Goal: Task Accomplishment & Management: Use online tool/utility

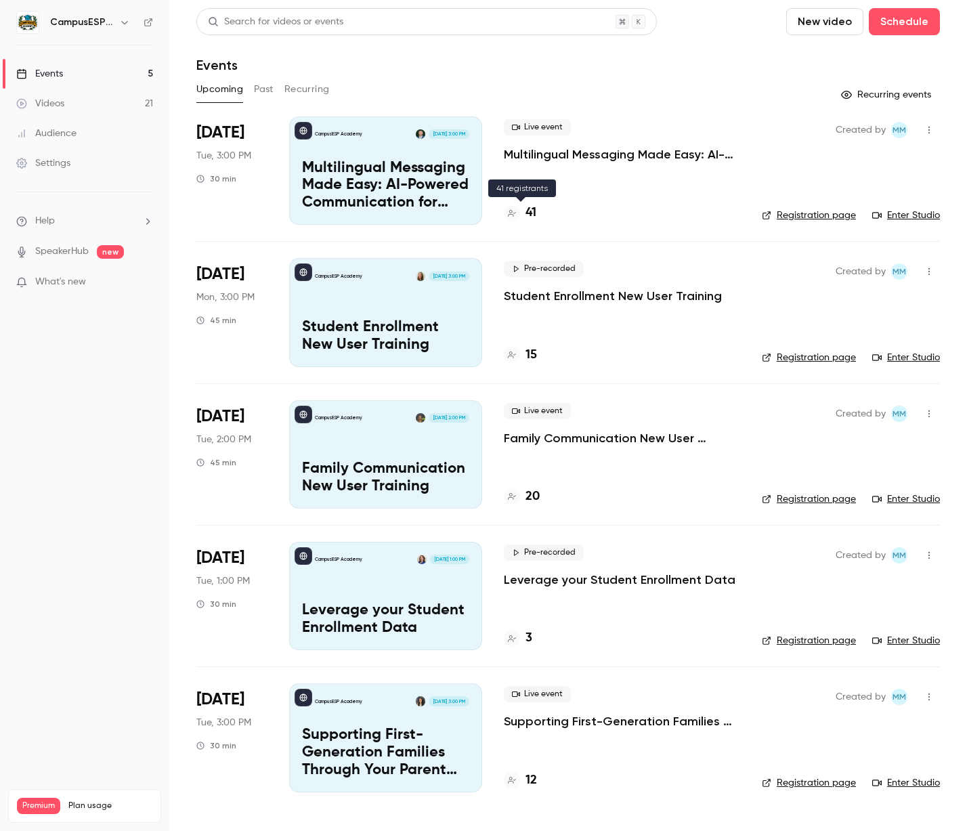
click at [526, 217] on h4 "41" at bounding box center [531, 213] width 11 height 18
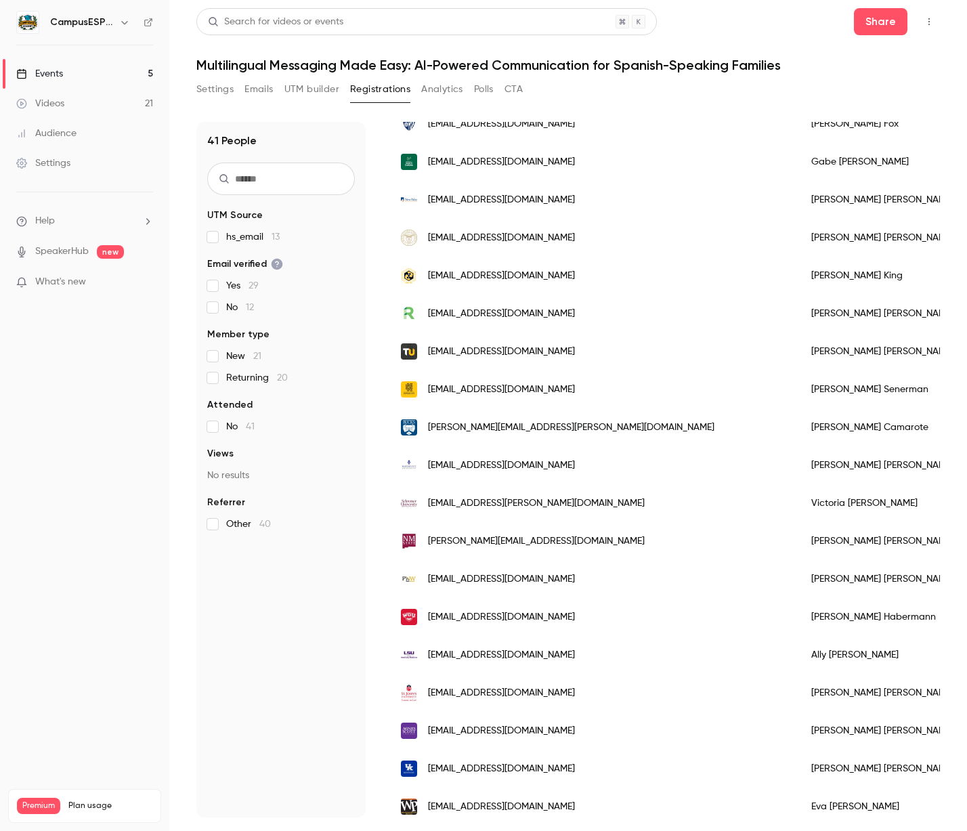
scroll to position [155, 0]
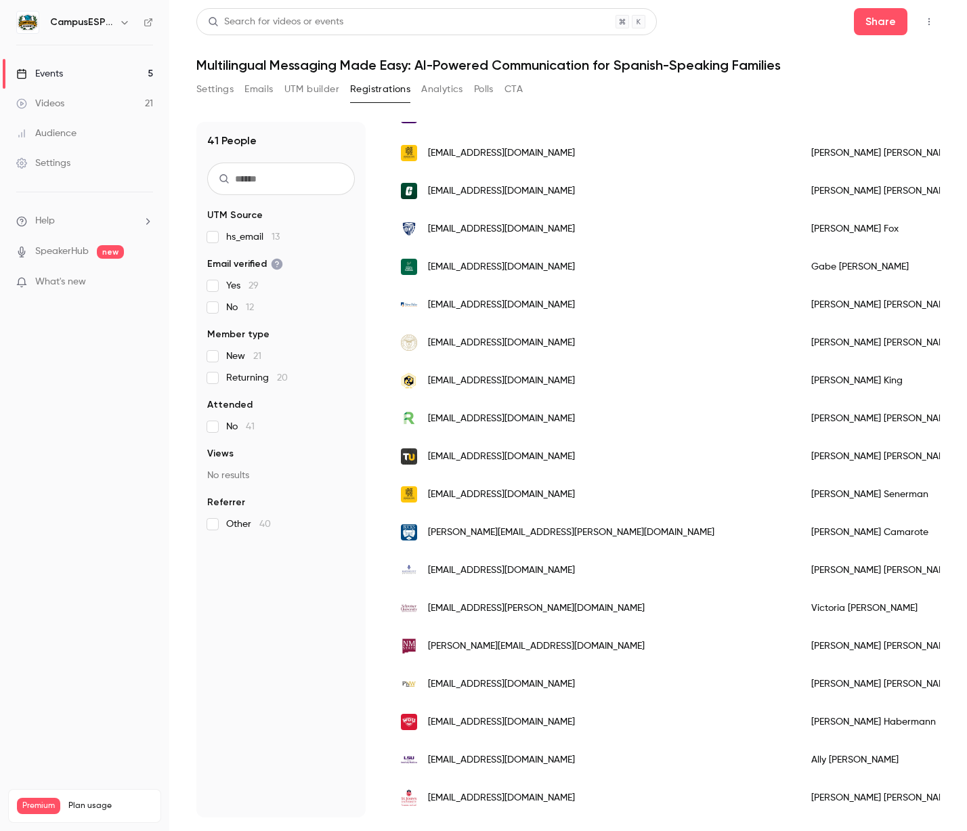
click at [303, 88] on button "UTM builder" at bounding box center [311, 90] width 55 height 22
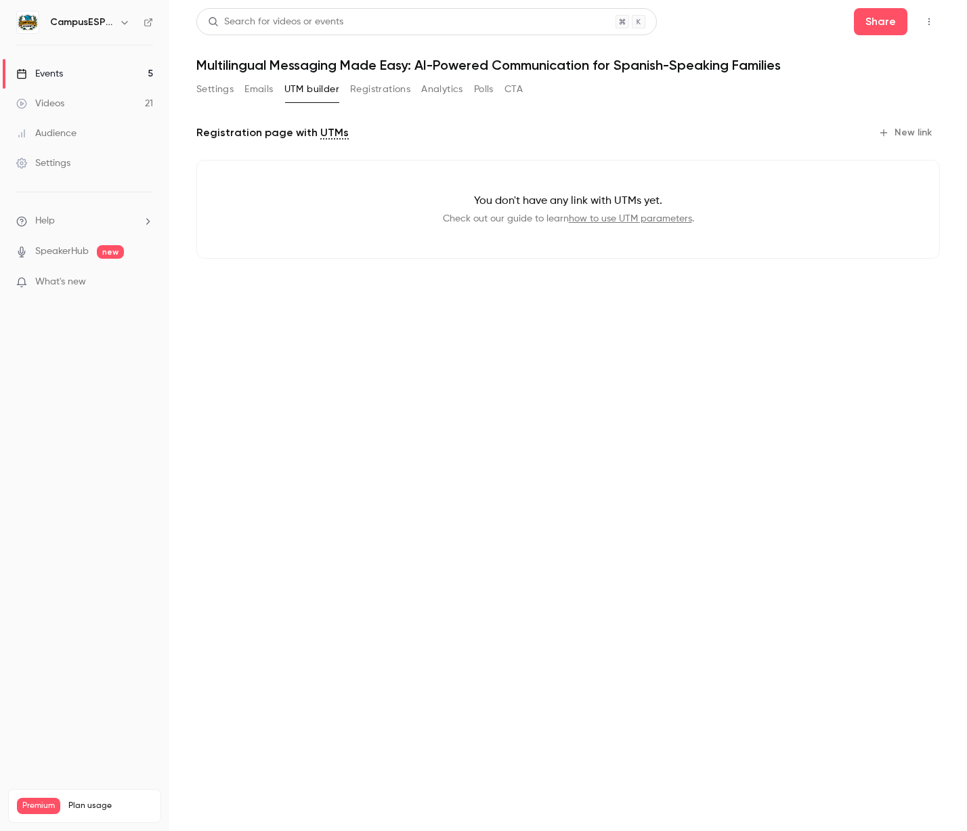
click at [214, 91] on button "Settings" at bounding box center [214, 90] width 37 height 22
